Goal: Information Seeking & Learning: Learn about a topic

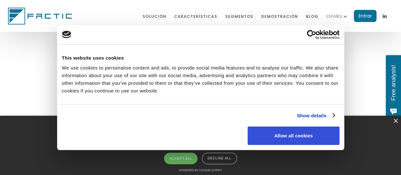
click at [300, 137] on button "Allow all cookies" at bounding box center [292, 136] width 91 height 18
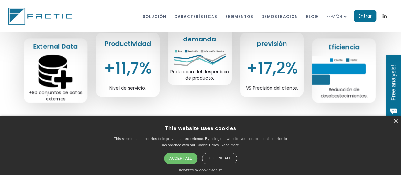
scroll to position [223, 0]
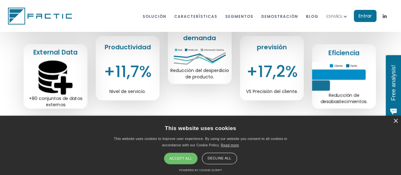
click at [180, 161] on div "Accept all" at bounding box center [180, 158] width 33 height 11
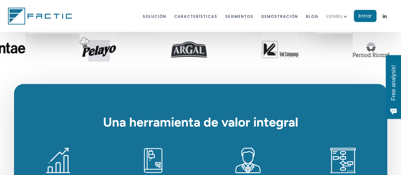
scroll to position [319, 0]
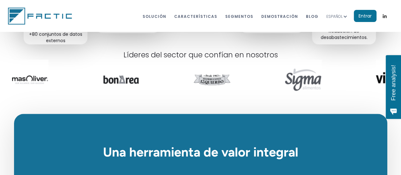
scroll to position [287, 0]
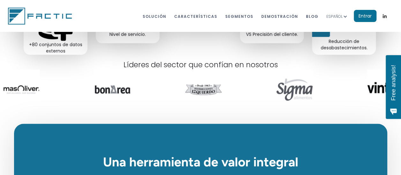
click at [293, 92] on img at bounding box center [294, 89] width 37 height 40
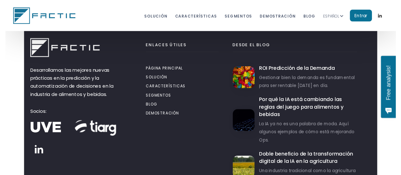
scroll to position [3505, 0]
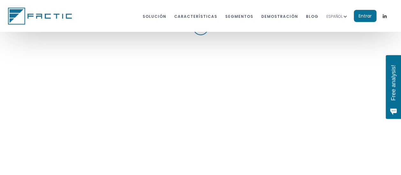
drag, startPoint x: 312, startPoint y: 139, endPoint x: 262, endPoint y: 43, distance: 108.0
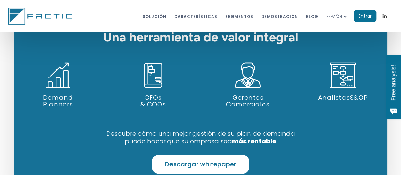
scroll to position [446, 0]
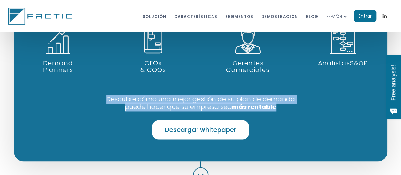
drag, startPoint x: 274, startPoint y: 107, endPoint x: 105, endPoint y: 98, distance: 169.1
click at [105, 98] on h2 "Descubre cómo una mejor gestión de su plan de demanda puede hacer que su empres…" at bounding box center [200, 102] width 373 height 15
click at [202, 101] on h2 "Descubre cómo una mejor gestión de su plan de demanda puede hacer que su empres…" at bounding box center [200, 102] width 373 height 15
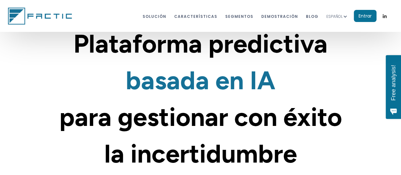
scroll to position [0, 0]
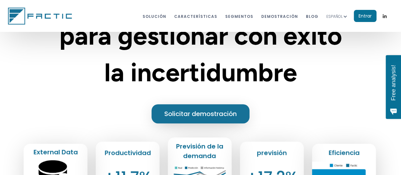
scroll to position [96, 0]
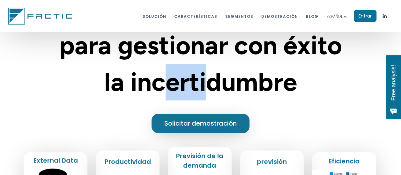
drag, startPoint x: 208, startPoint y: 87, endPoint x: 161, endPoint y: 69, distance: 50.7
click at [161, 69] on span "para gestionar con éxito la incertidumbre" at bounding box center [200, 63] width 282 height 67
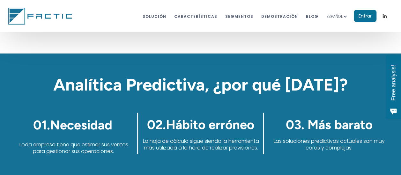
scroll to position [860, 0]
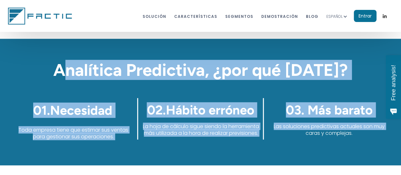
drag, startPoint x: 83, startPoint y: 68, endPoint x: 271, endPoint y: 147, distance: 203.9
click at [271, 147] on section "Analítica Predictiva, ¿por qué hoy? 01. Necesidad Toda empresa tiene que estima…" at bounding box center [200, 102] width 401 height 127
drag, startPoint x: 271, startPoint y: 147, endPoint x: 181, endPoint y: 120, distance: 93.5
click at [181, 120] on div "02. Hábito erróneo La hoja de cálculo sigue siendo la herramienta más utilizada…" at bounding box center [200, 118] width 127 height 41
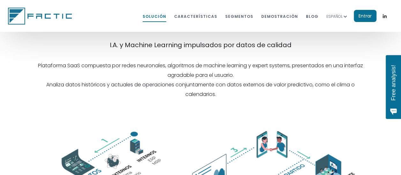
scroll to position [988, 0]
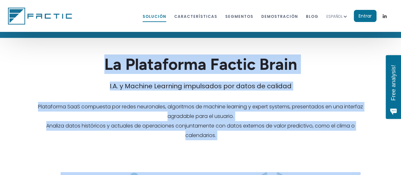
drag, startPoint x: 114, startPoint y: 69, endPoint x: 257, endPoint y: 145, distance: 161.6
drag, startPoint x: 257, startPoint y: 145, endPoint x: 154, endPoint y: 129, distance: 103.7
click at [154, 129] on h2 "Plataforma SaaS compuesta por redes neuronales, algoritmos de machine learning …" at bounding box center [200, 121] width 401 height 38
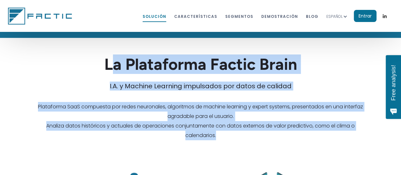
drag, startPoint x: 116, startPoint y: 66, endPoint x: 222, endPoint y: 141, distance: 130.2
click at [222, 140] on div "La Plataforma Factic Brain I.A. y Machine Learning impulsados por datos de cali…" at bounding box center [200, 97] width 401 height 85
drag, startPoint x: 222, startPoint y: 141, endPoint x: 158, endPoint y: 119, distance: 68.0
click at [158, 119] on h2 "Plataforma SaaS compuesta por redes neuronales, algoritmos de machine learning …" at bounding box center [200, 121] width 401 height 38
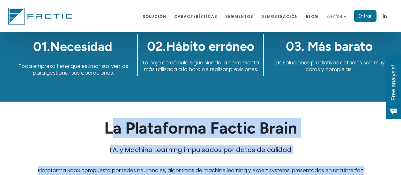
click at [141, 125] on h1 "La Plataforma Factic Brain" at bounding box center [200, 128] width 401 height 18
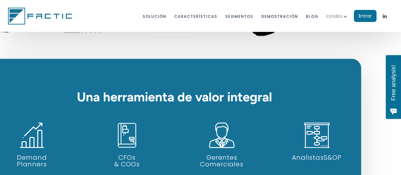
scroll to position [360, 26]
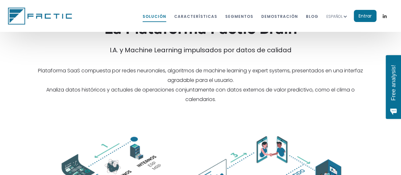
scroll to position [1024, 0]
drag, startPoint x: 132, startPoint y: 119, endPoint x: 106, endPoint y: 119, distance: 26.1
click at [106, 119] on section "La Plataforma Factic Brain I.A. y Machine Learning impulsados por datos de cali…" at bounding box center [200, 166] width 401 height 291
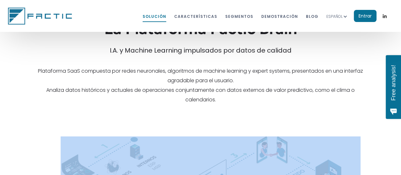
click at [106, 119] on section "La Plataforma Factic Brain I.A. y Machine Learning impulsados por datos de cali…" at bounding box center [200, 166] width 401 height 291
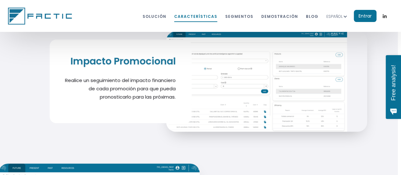
scroll to position [2676, 3]
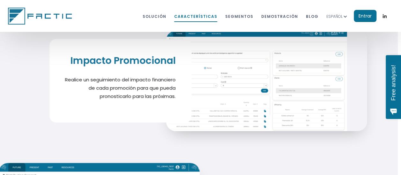
click at [106, 84] on p "Realice un seguimiento del impacto financiero de cada promoción para que pueda …" at bounding box center [116, 88] width 118 height 25
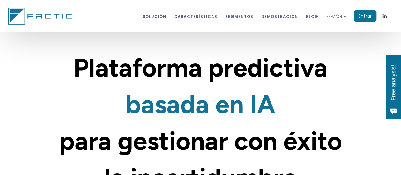
scroll to position [0, 0]
